Goal: Task Accomplishment & Management: Complete application form

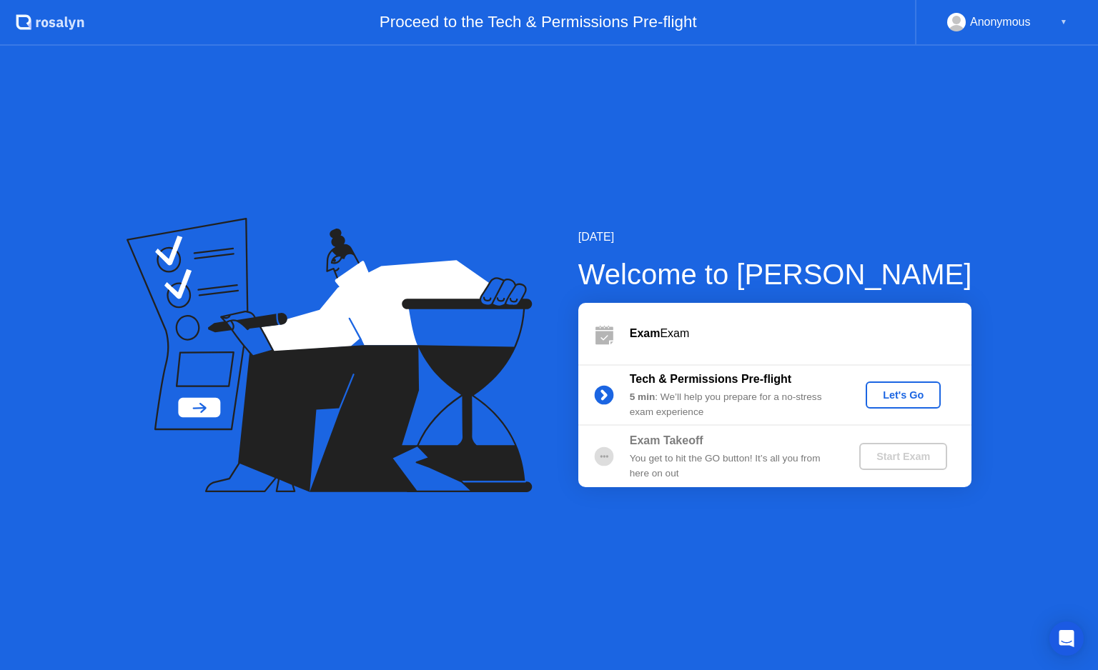
click at [895, 385] on button "Let's Go" at bounding box center [903, 395] width 75 height 27
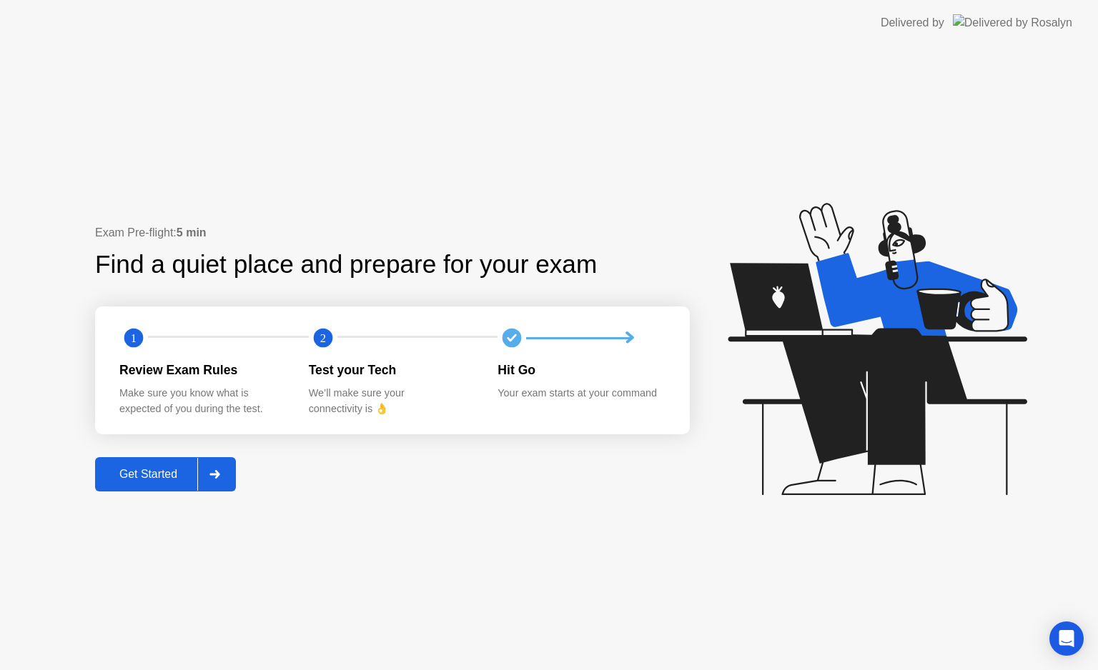
click at [147, 486] on button "Get Started" at bounding box center [165, 474] width 141 height 34
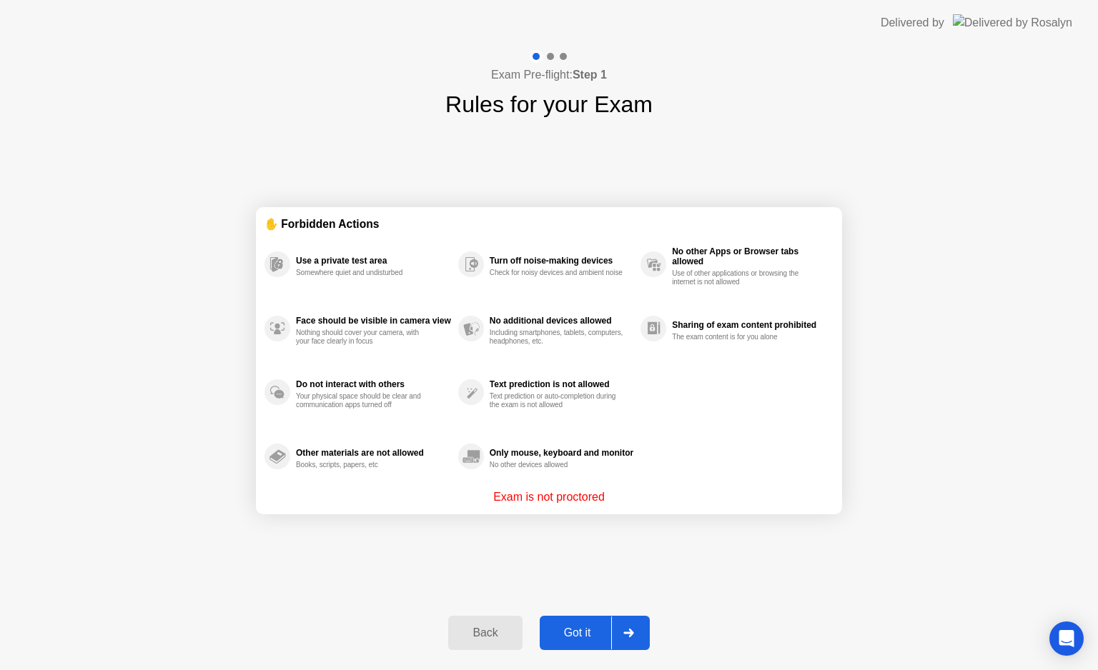
click at [597, 627] on div "Got it" at bounding box center [577, 633] width 67 height 13
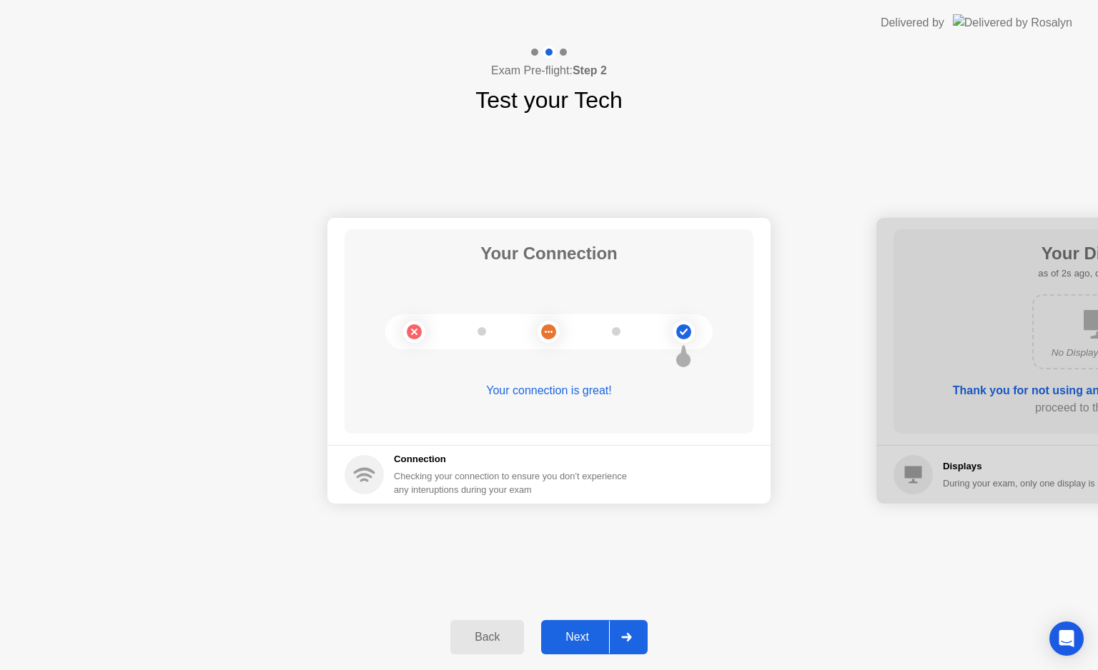
click at [580, 646] on button "Next" at bounding box center [594, 637] width 106 height 34
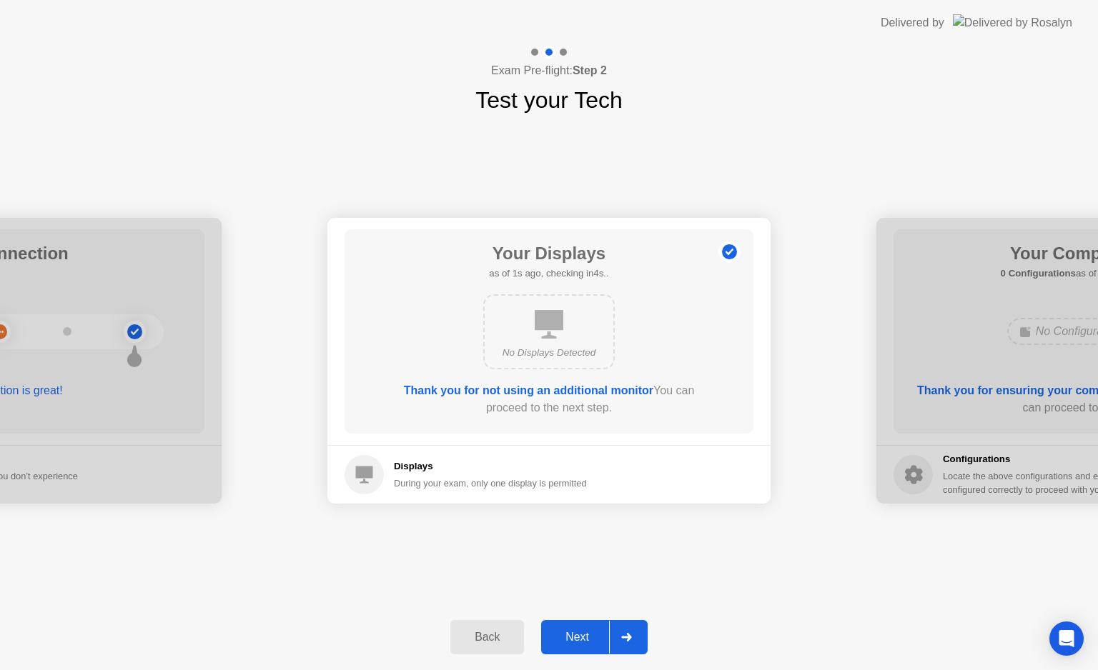
click at [580, 646] on button "Next" at bounding box center [594, 637] width 106 height 34
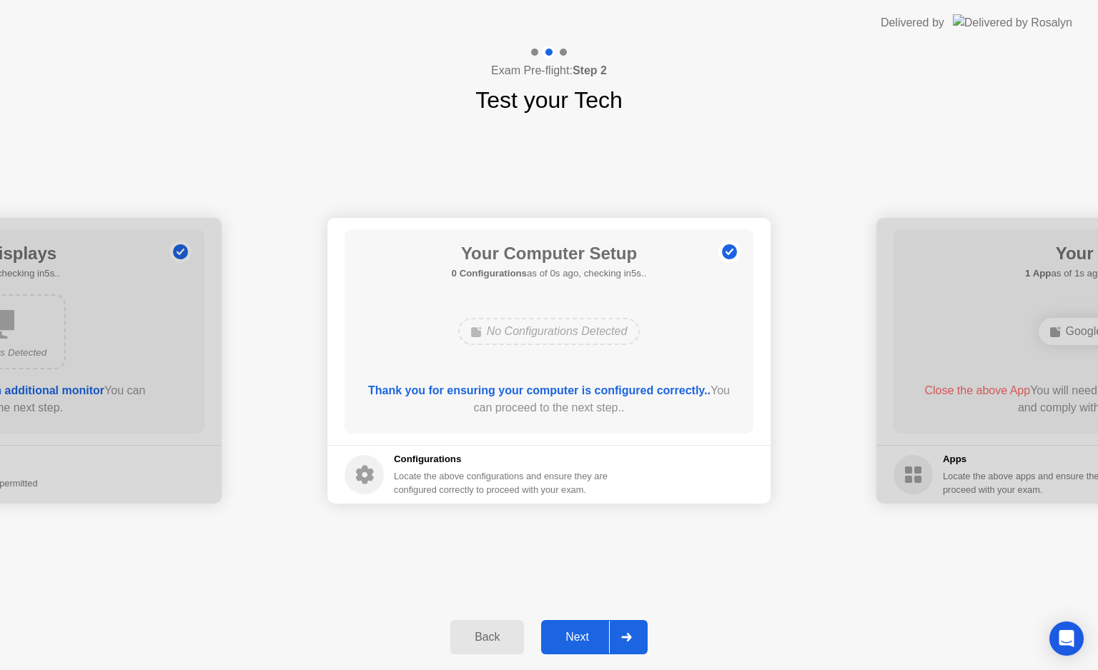
click at [580, 646] on button "Next" at bounding box center [594, 637] width 106 height 34
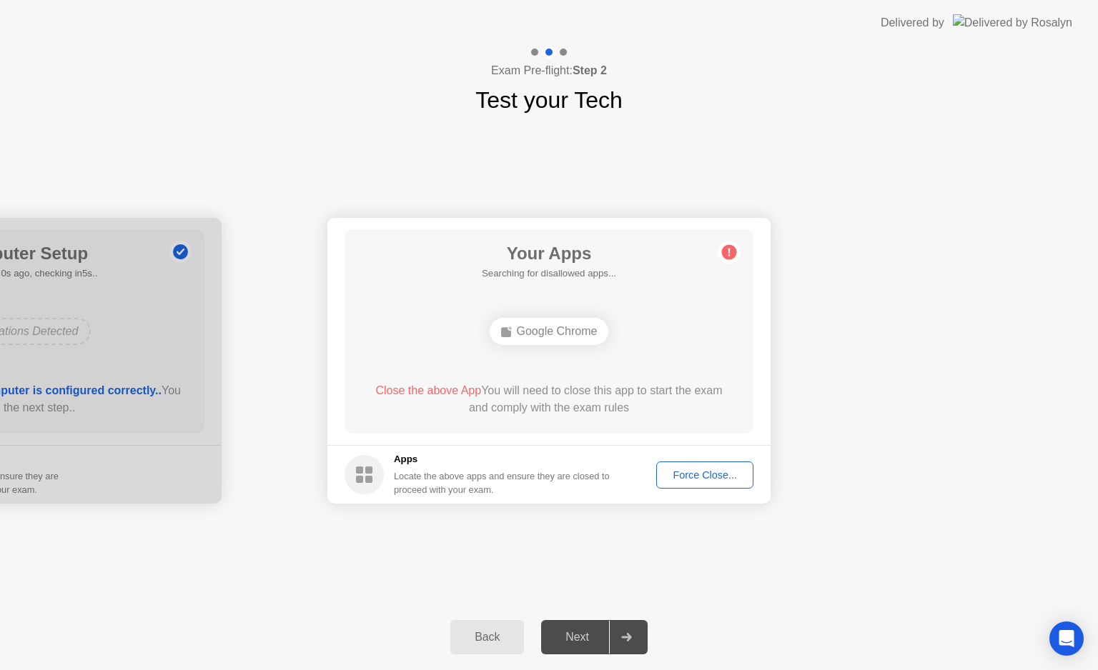
click at [708, 481] on div "Force Close..." at bounding box center [704, 475] width 87 height 11
click at [683, 470] on div "Force Close..." at bounding box center [704, 475] width 87 height 11
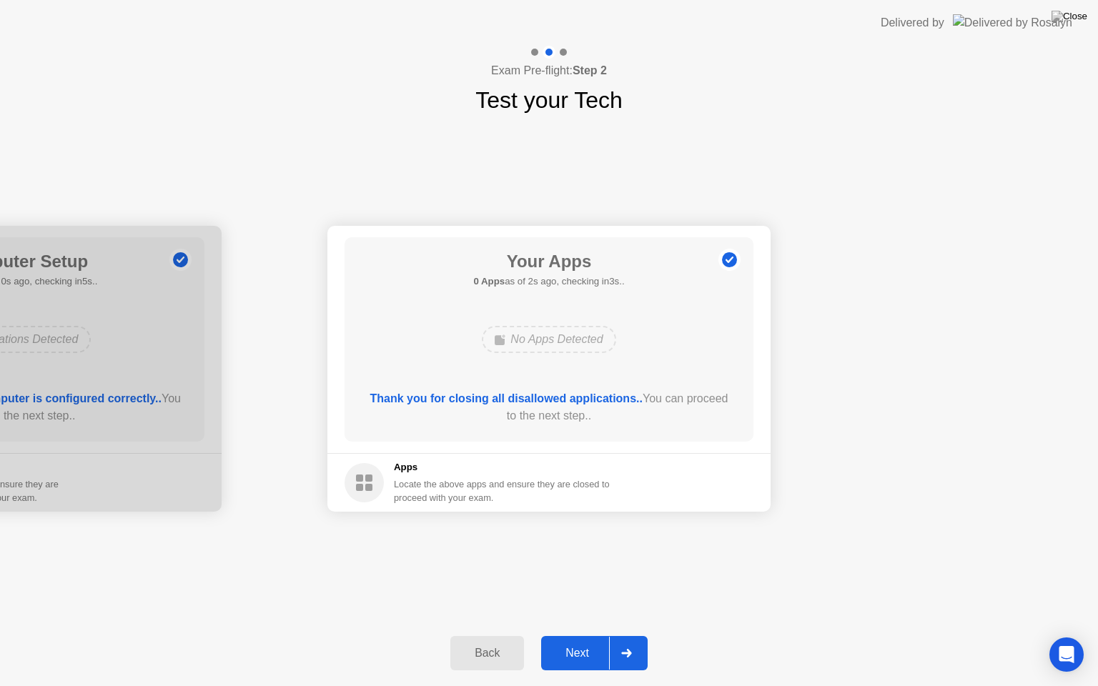
click at [575, 650] on div "Next" at bounding box center [577, 653] width 64 height 13
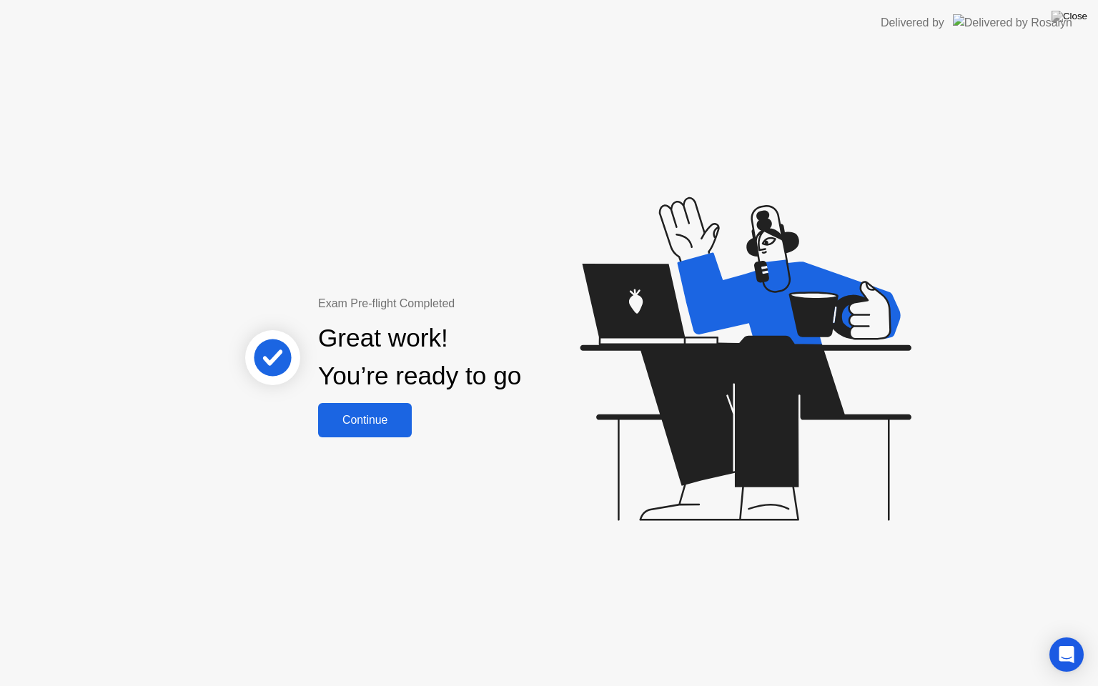
click at [346, 425] on div "Continue" at bounding box center [364, 420] width 85 height 13
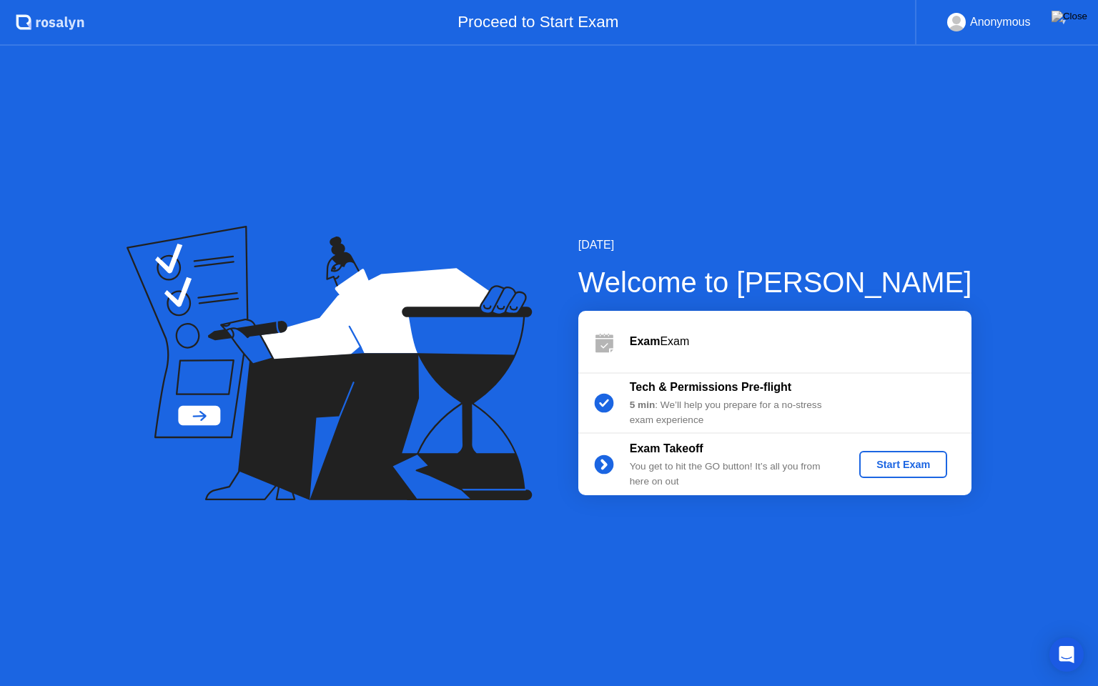
click at [897, 466] on div "Start Exam" at bounding box center [903, 464] width 76 height 11
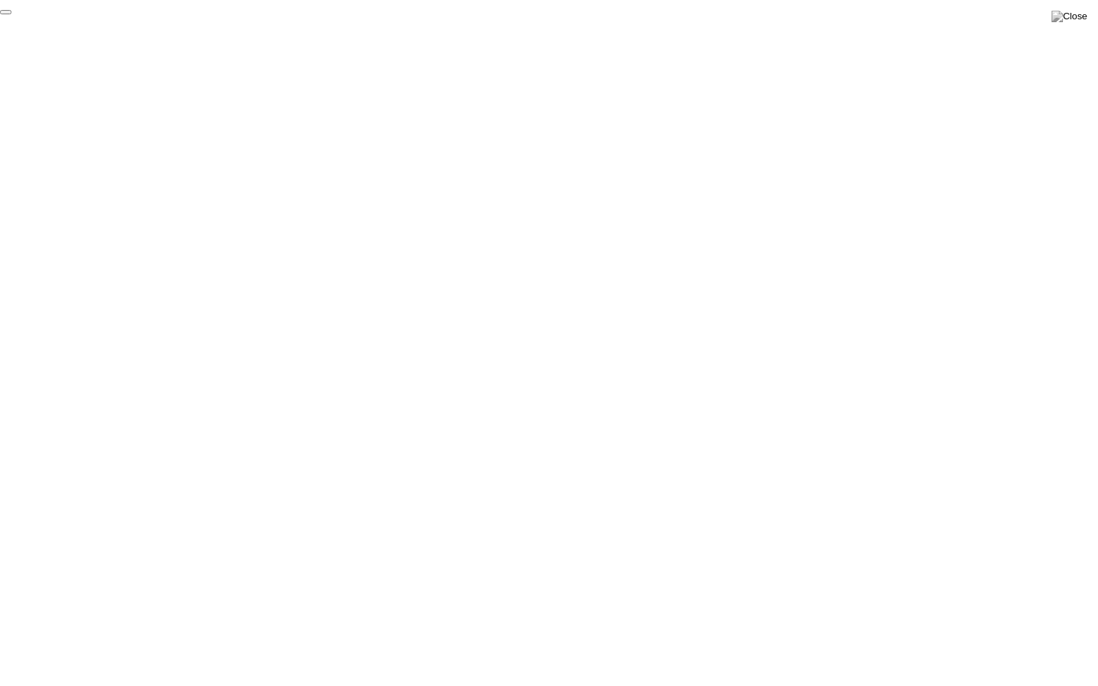
click div "End Proctoring Session"
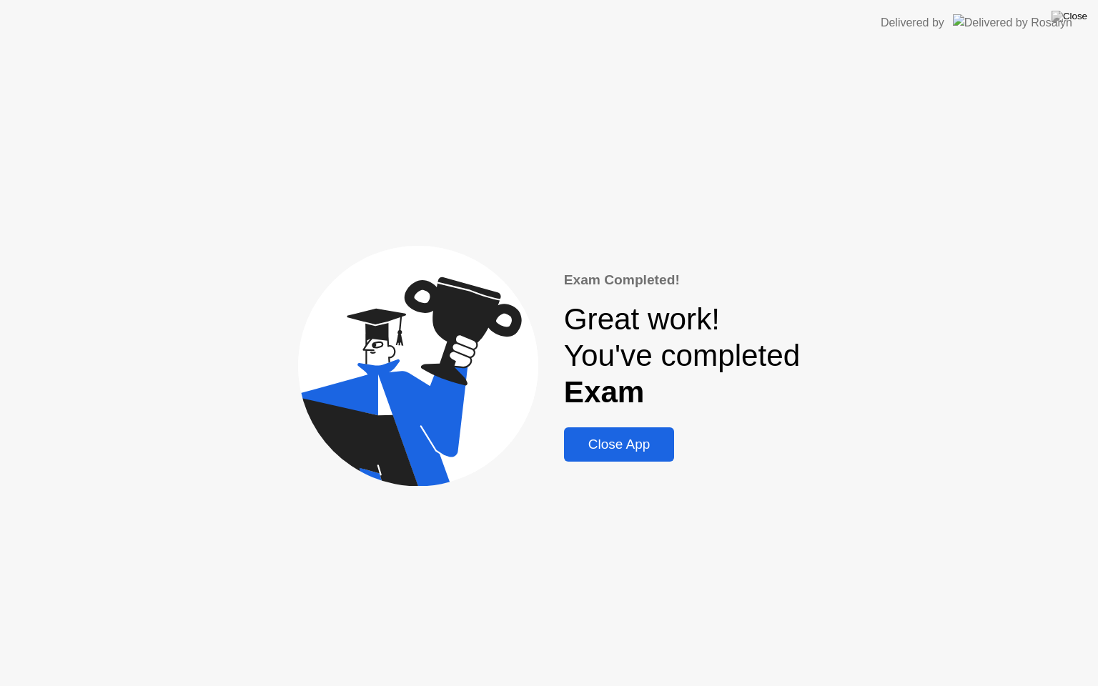
click at [646, 449] on div "Close App" at bounding box center [619, 445] width 102 height 16
